Goal: Obtain resource: Download file/media

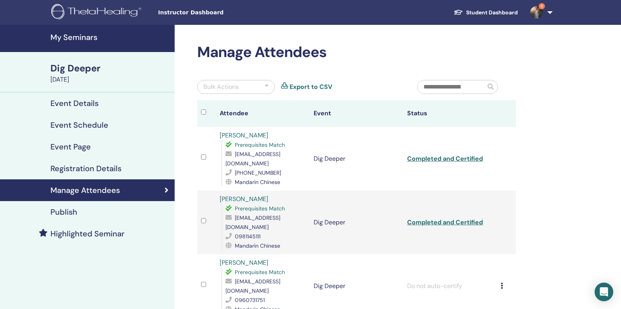
click at [87, 35] on h4 "My Seminars" at bounding box center [110, 37] width 120 height 9
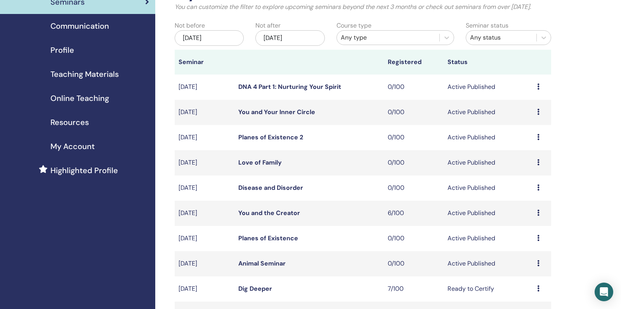
scroll to position [22, 0]
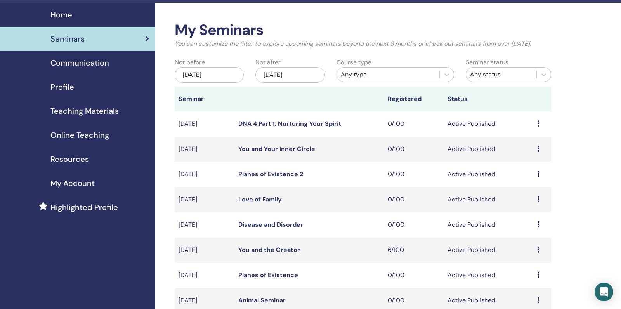
click at [113, 116] on span "Teaching Materials" at bounding box center [84, 111] width 68 height 12
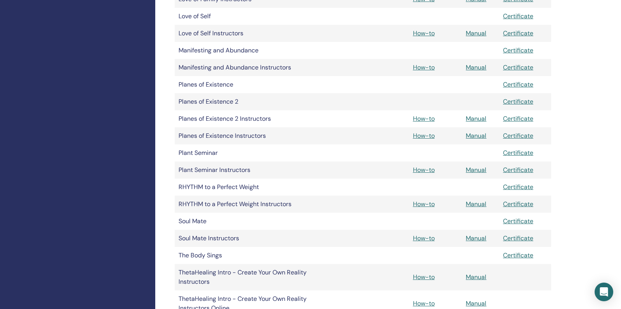
scroll to position [720, 0]
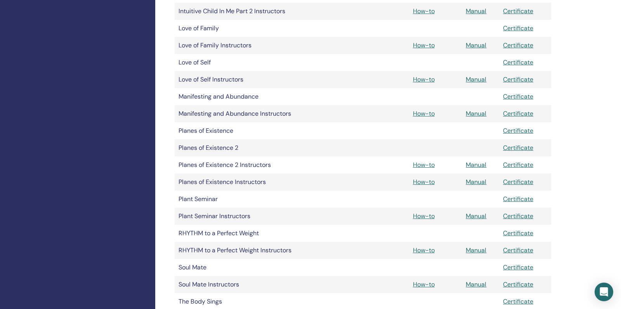
click at [214, 30] on td "Love of Family" at bounding box center [245, 28] width 140 height 17
click at [480, 46] on link "Manual" at bounding box center [476, 45] width 21 height 8
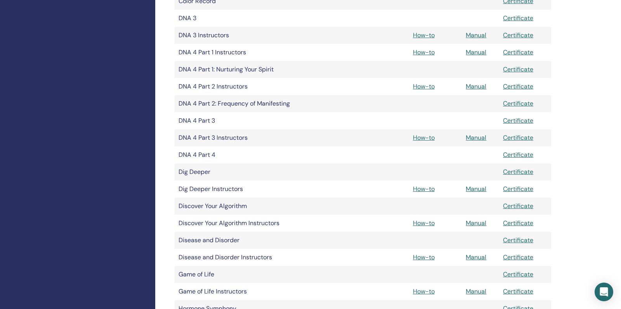
scroll to position [342, 0]
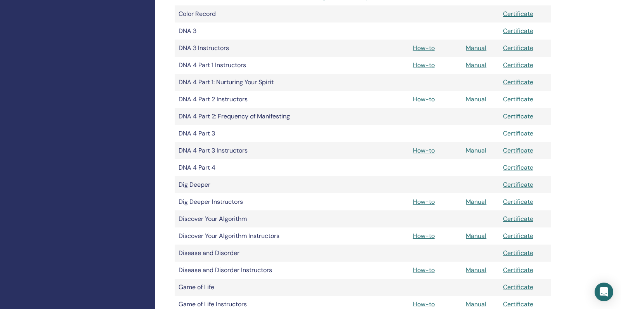
click at [472, 150] on link "Manual" at bounding box center [476, 150] width 21 height 8
